Goal: Obtain resource: Download file/media

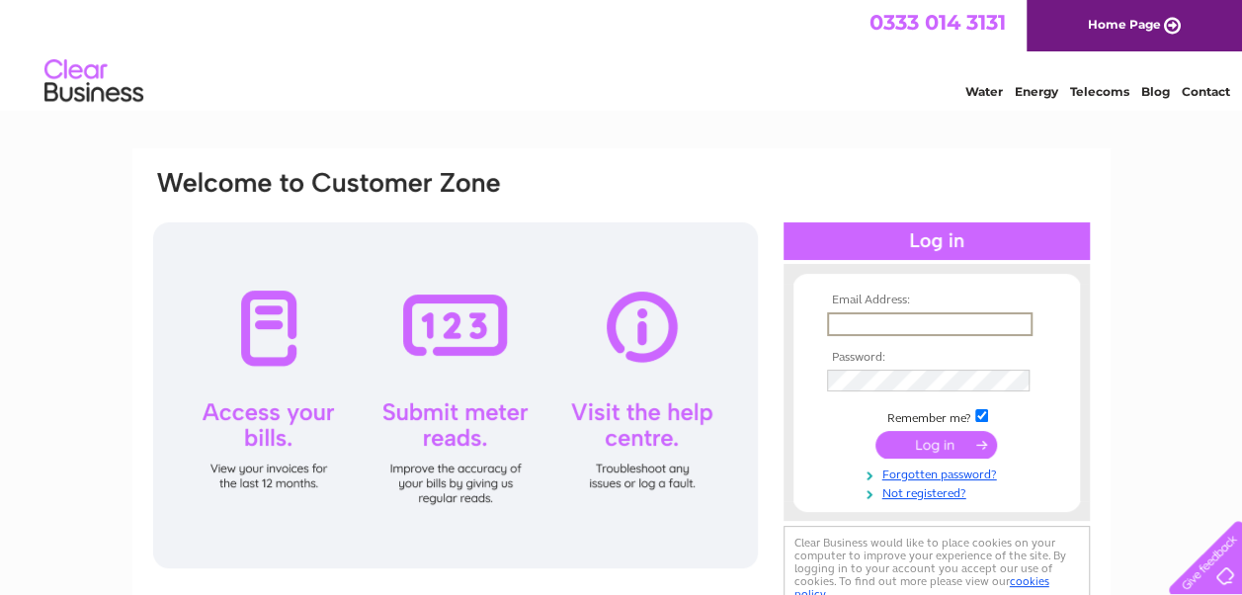
type input "af@helixproperty.co.uk"
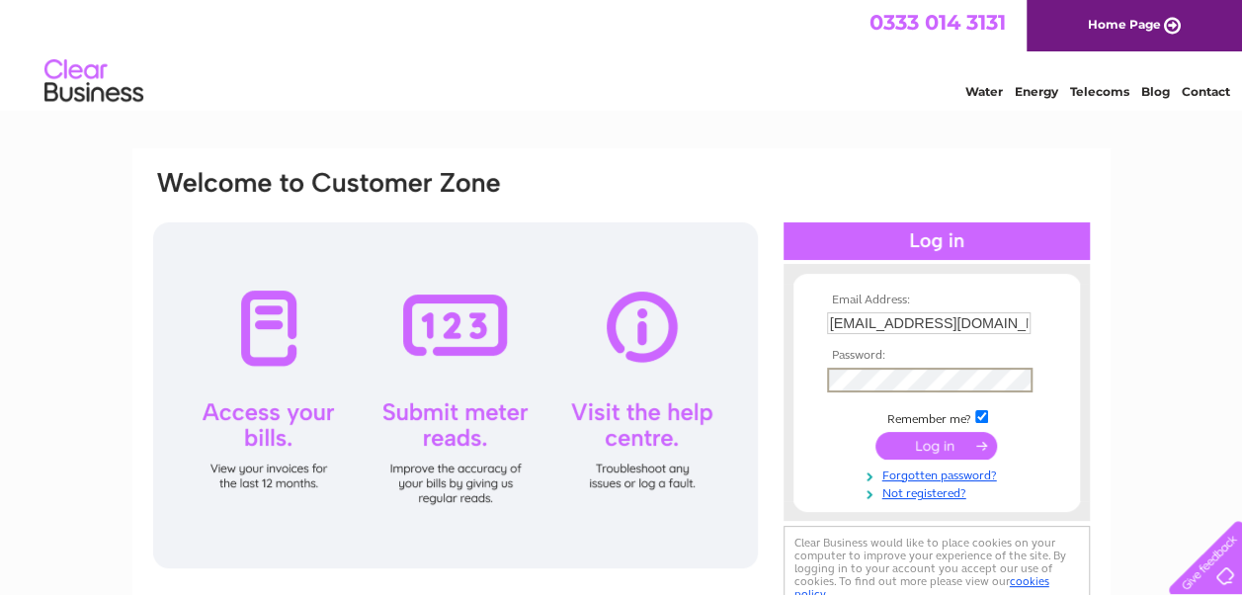
click at [929, 449] on input "submit" at bounding box center [937, 446] width 122 height 28
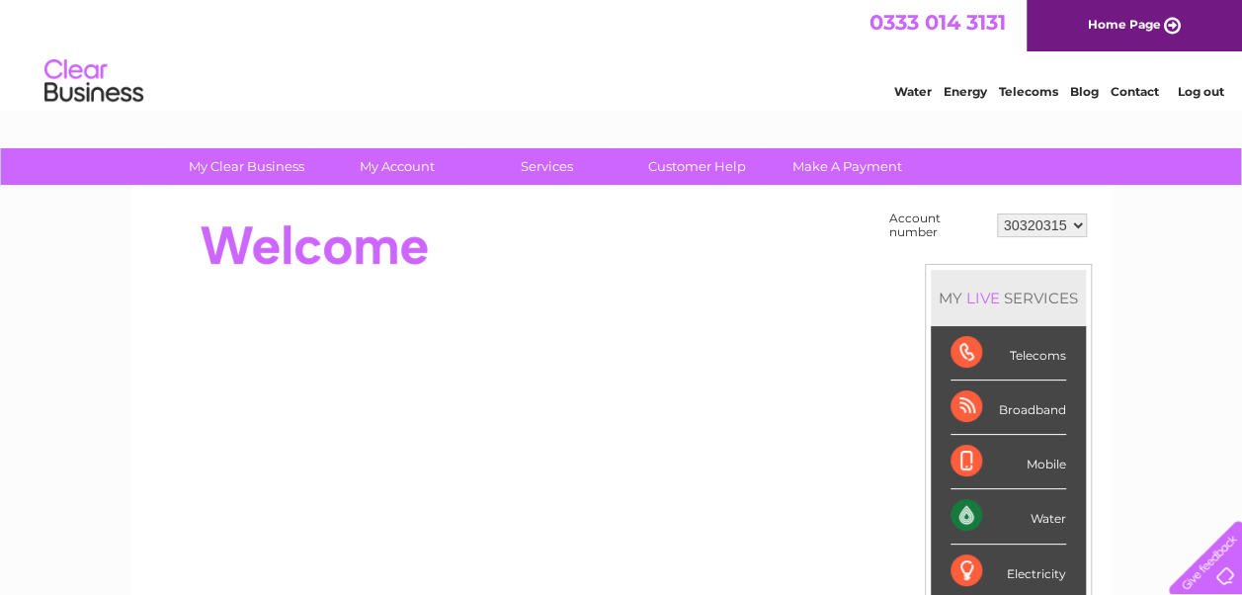
click at [1048, 521] on div "Water" at bounding box center [1009, 516] width 116 height 54
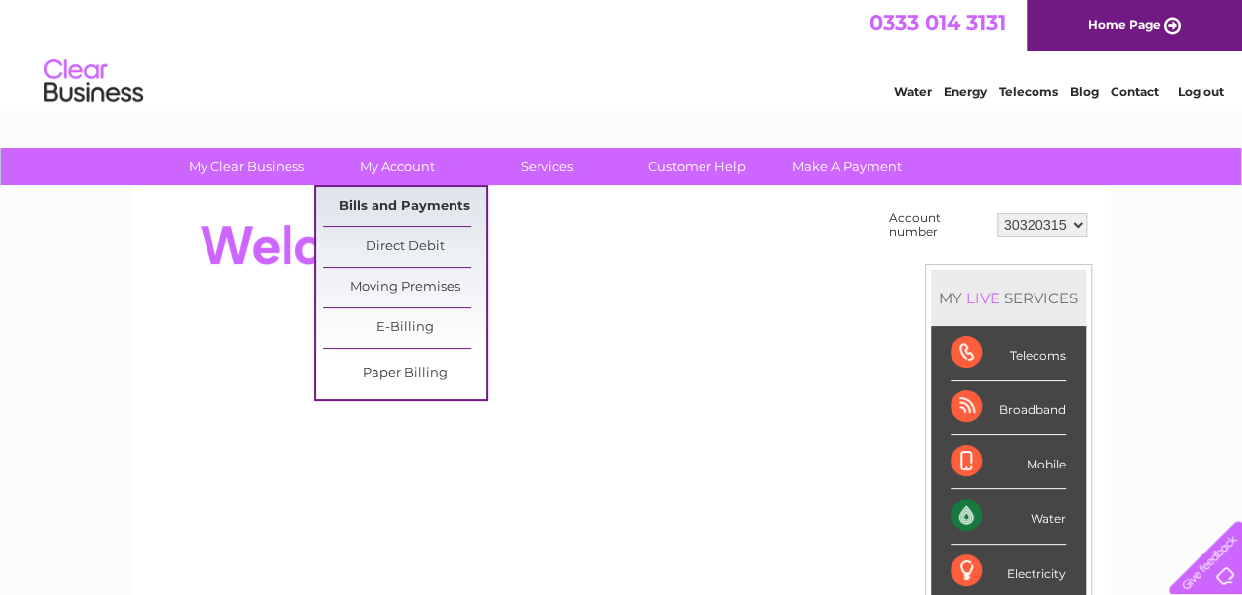
click at [397, 211] on link "Bills and Payments" at bounding box center [404, 207] width 163 height 40
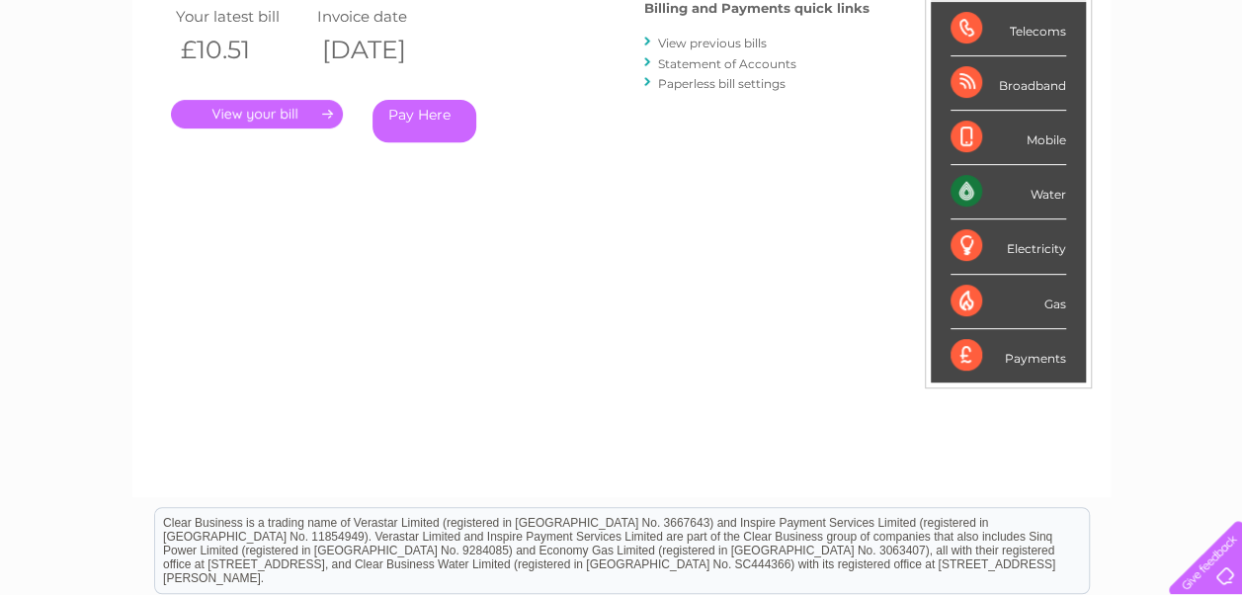
scroll to position [324, 0]
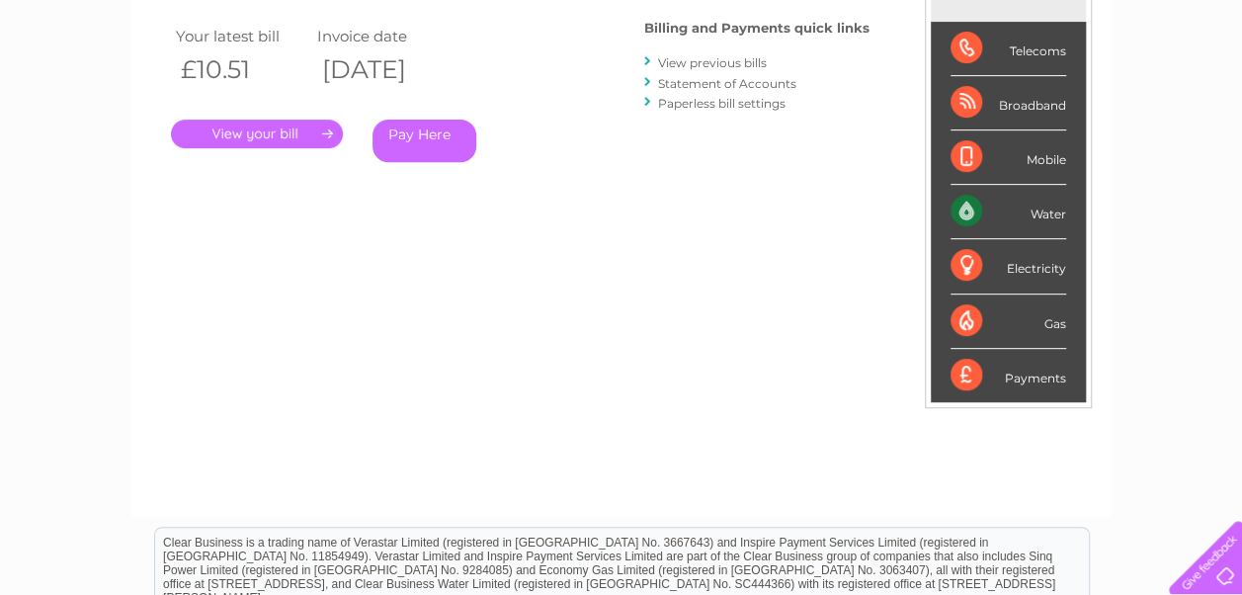
click at [1020, 203] on div "Water" at bounding box center [1009, 212] width 116 height 54
click at [692, 60] on link "View previous bills" at bounding box center [712, 62] width 109 height 15
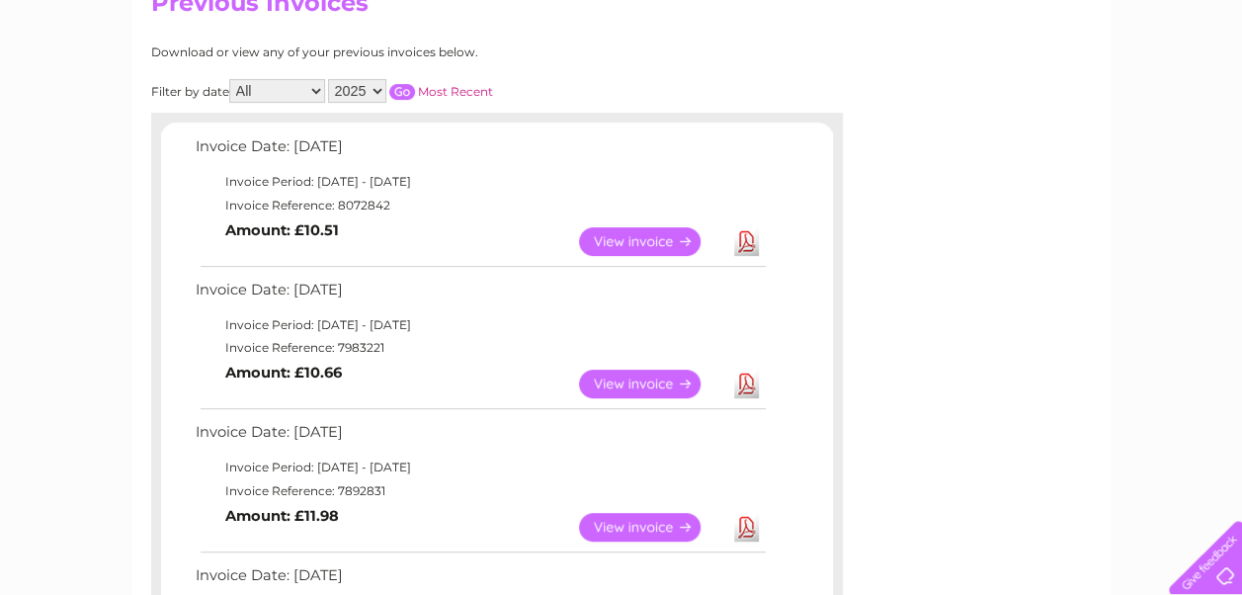
scroll to position [239, 0]
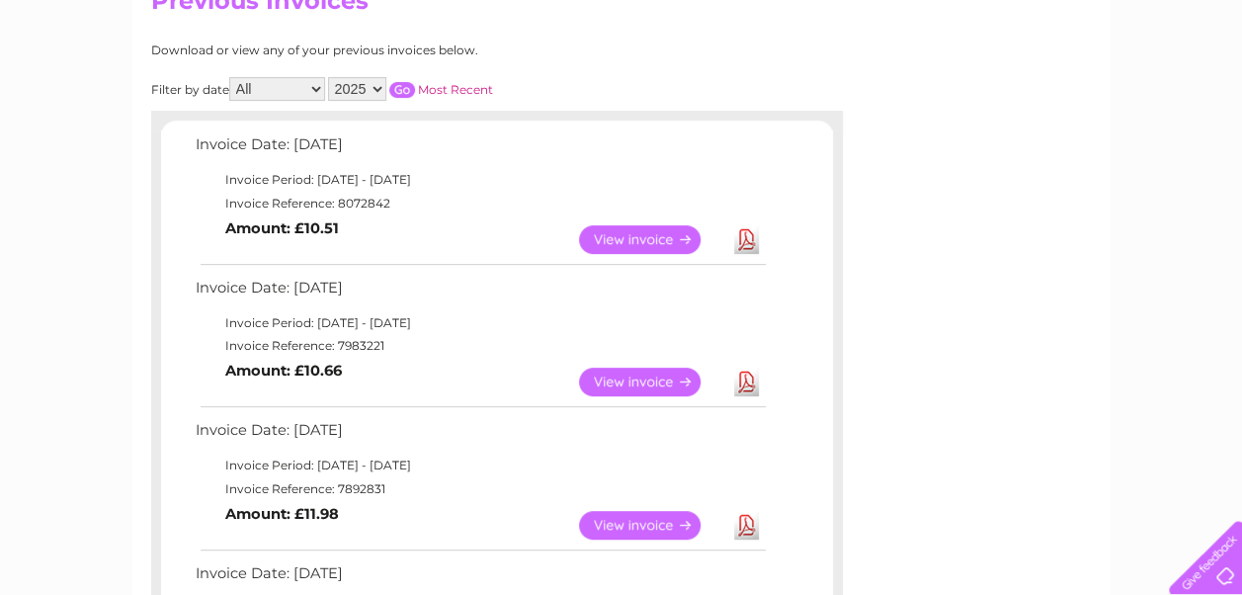
click at [747, 384] on link "Download" at bounding box center [746, 382] width 25 height 29
click at [751, 235] on link "Download" at bounding box center [746, 239] width 25 height 29
